Goal: Task Accomplishment & Management: Use online tool/utility

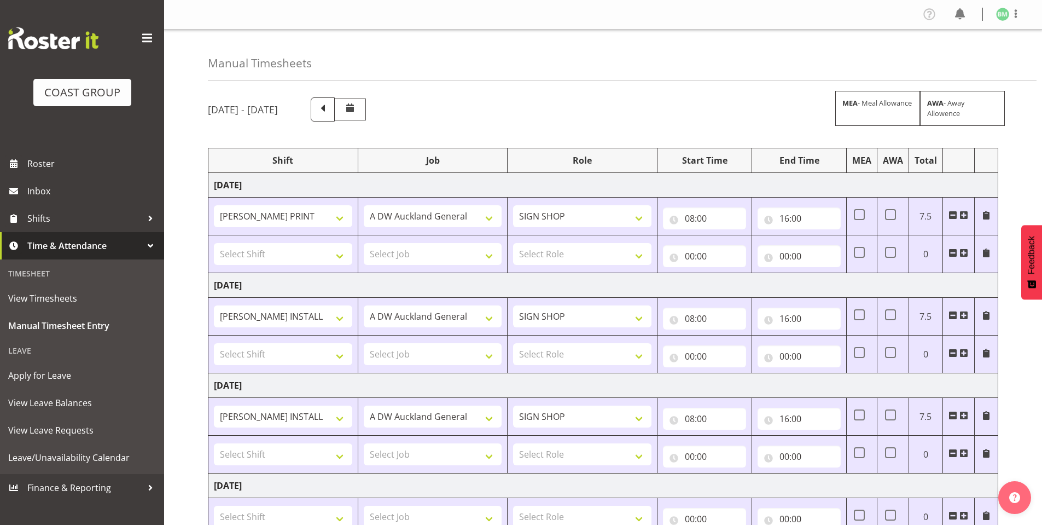
select select "6784"
select select "610"
select select "16482"
select select "610"
select select "16482"
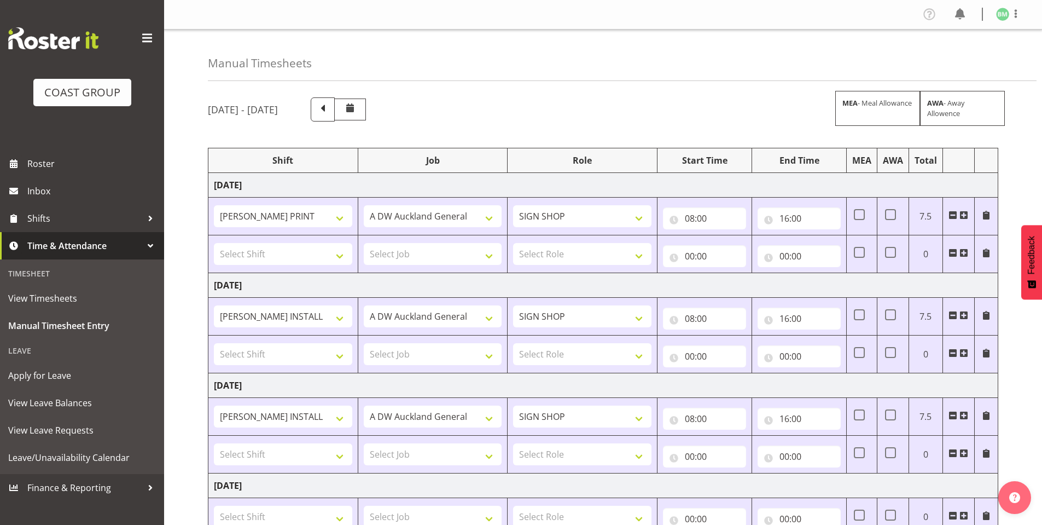
select select "610"
select select "6772"
select select "610"
select select "6772"
select select "610"
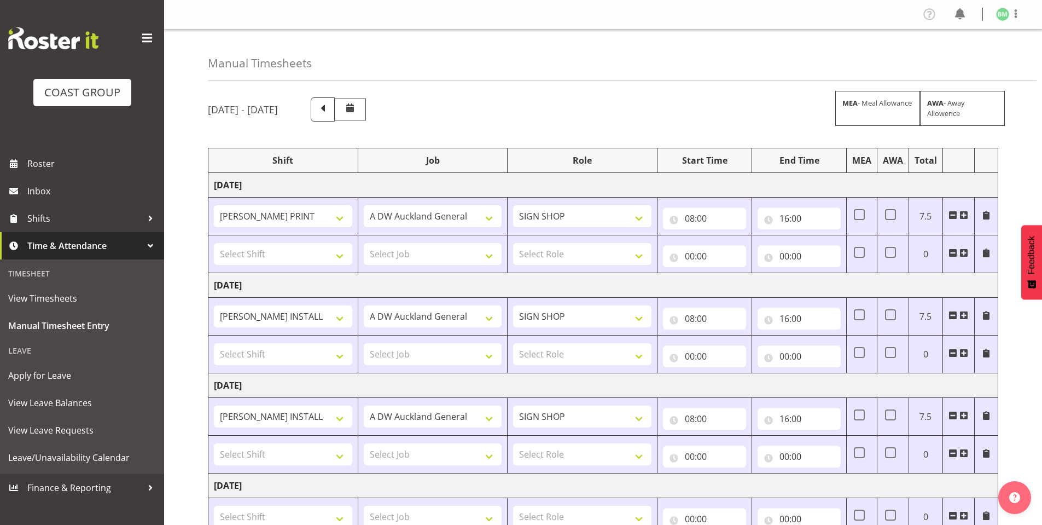
scroll to position [328, 0]
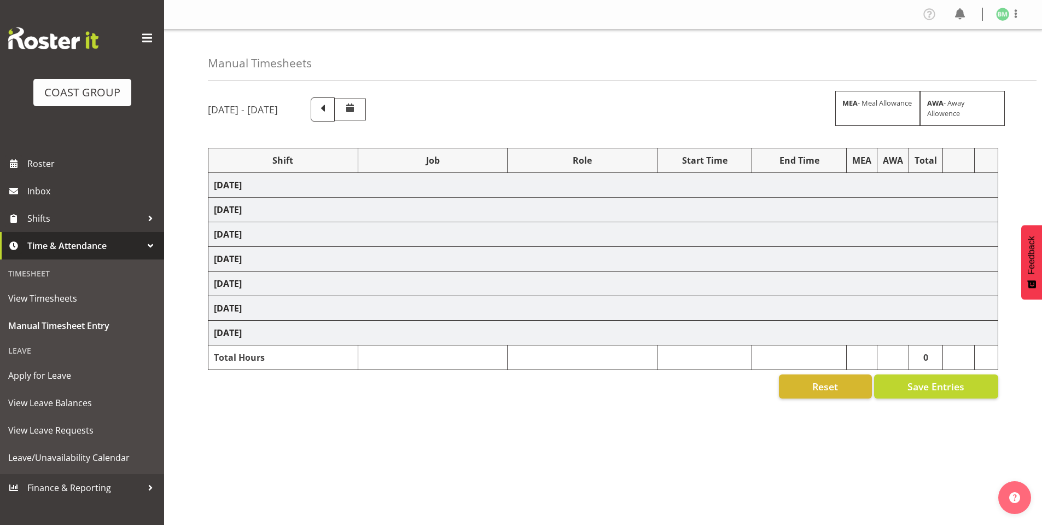
select select "6784"
select select "610"
select select "16482"
select select "610"
select select "16482"
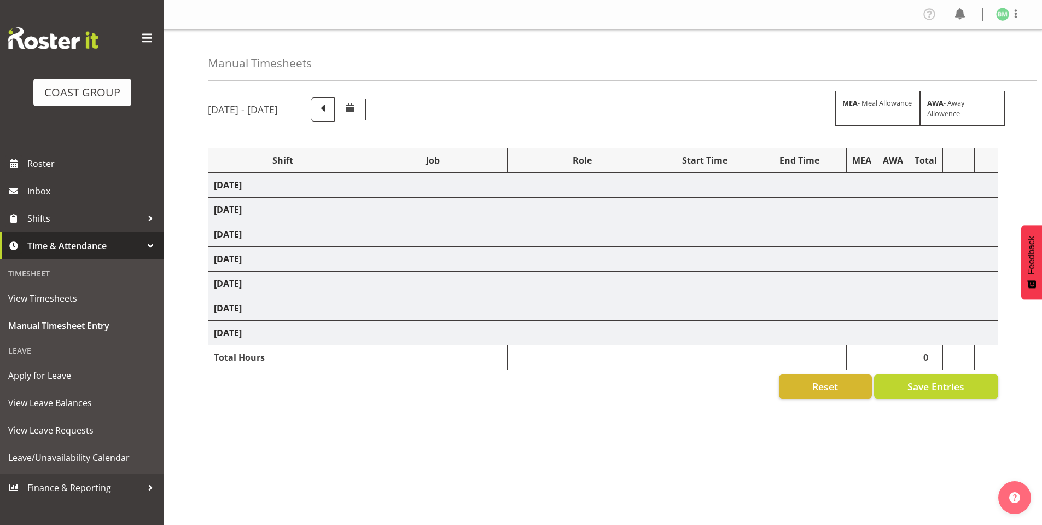
select select "610"
select select "6772"
select select "610"
select select "6772"
select select "610"
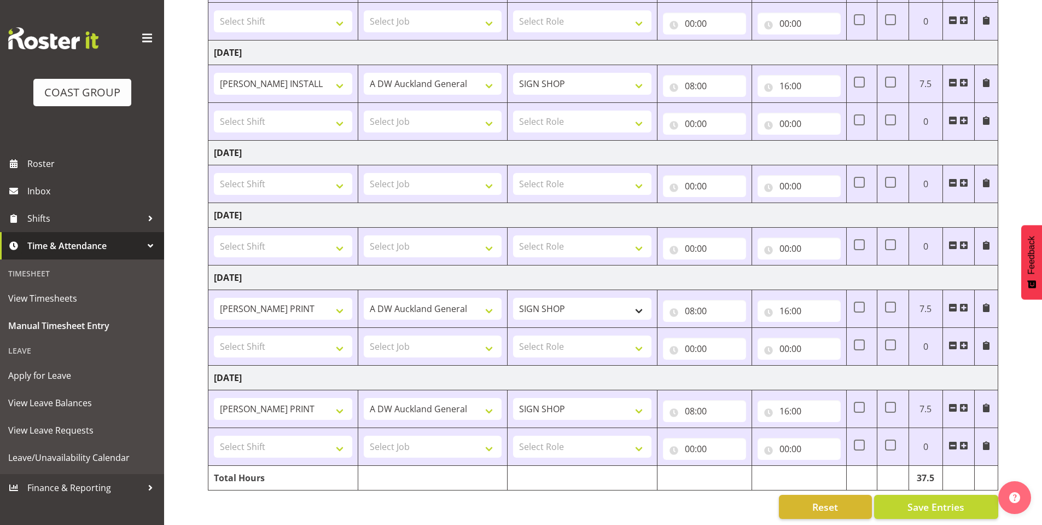
scroll to position [343, 0]
